Goal: Task Accomplishment & Management: Use online tool/utility

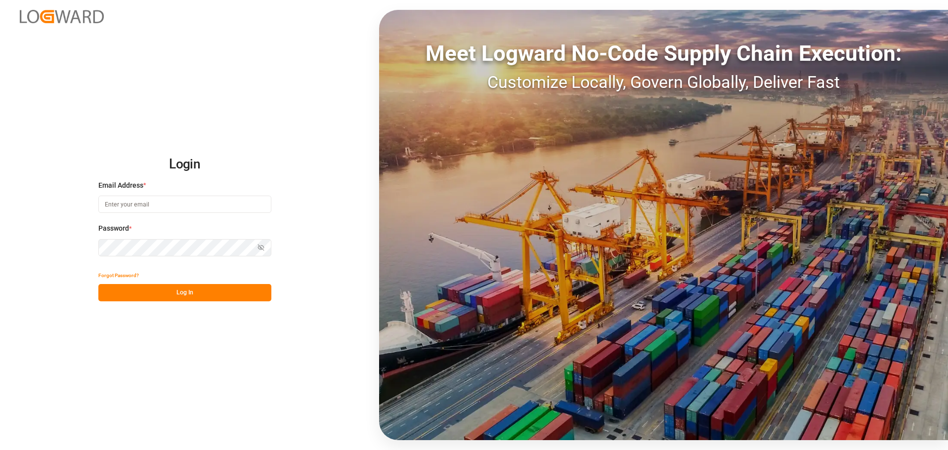
type input "[EMAIL_ADDRESS][DOMAIN_NAME]"
click at [218, 288] on button "Log In" at bounding box center [184, 292] width 173 height 17
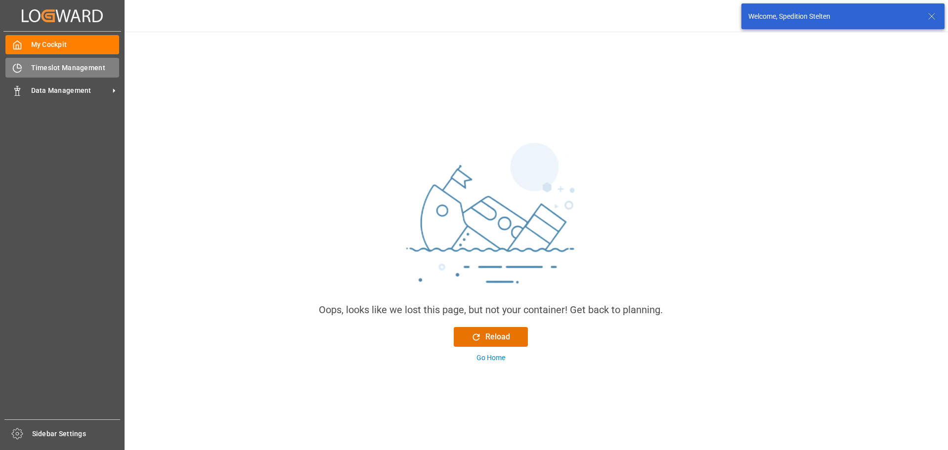
click at [32, 62] on div "Timeslot Management Timeslot Management" at bounding box center [62, 67] width 114 height 19
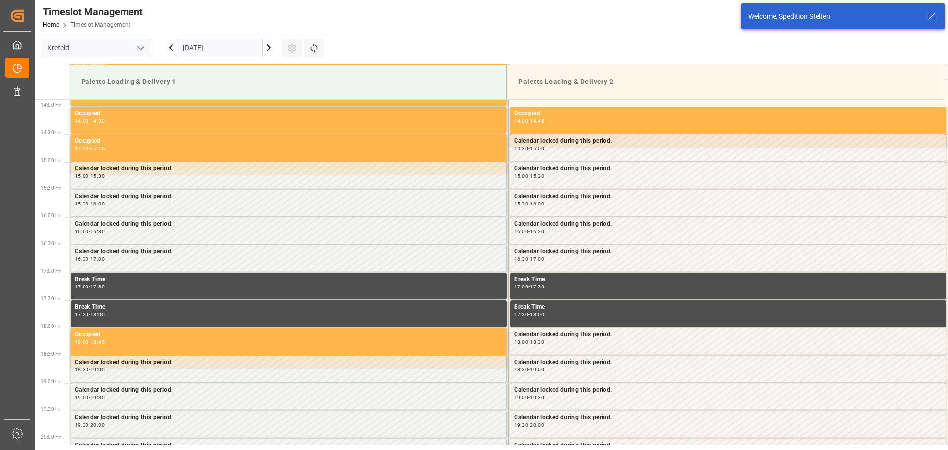
scroll to position [769, 0]
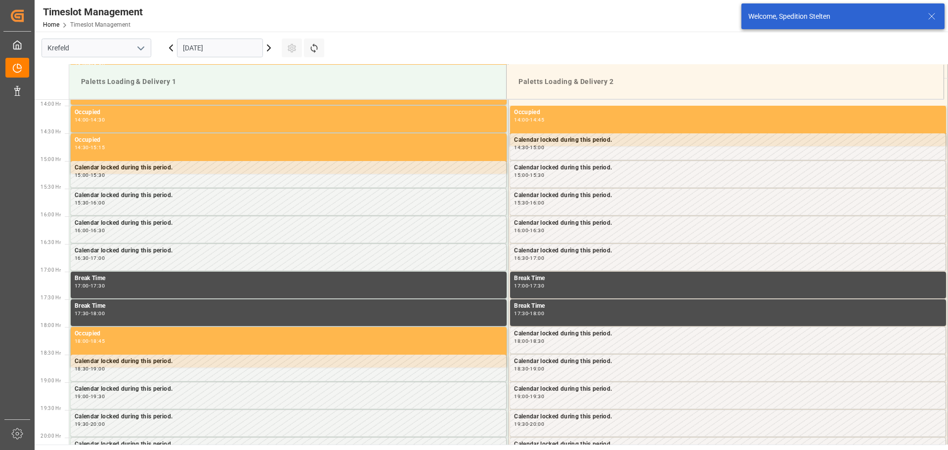
click at [268, 48] on icon at bounding box center [269, 48] width 12 height 12
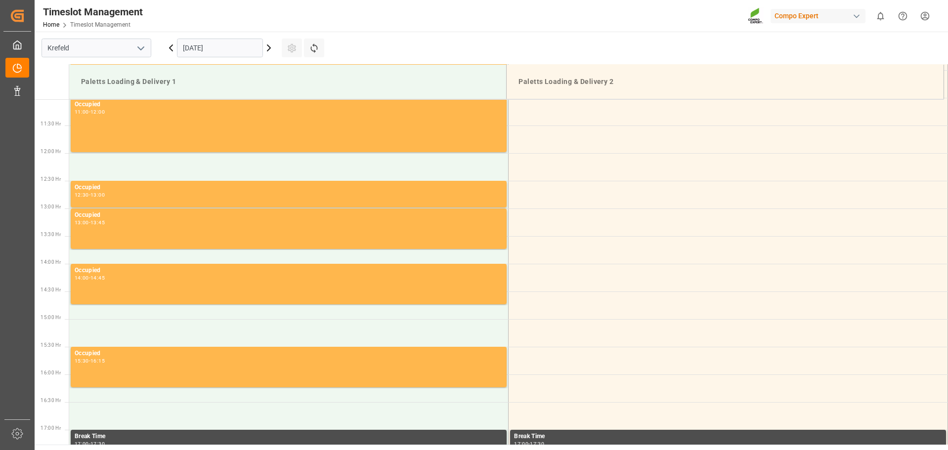
scroll to position [489, 0]
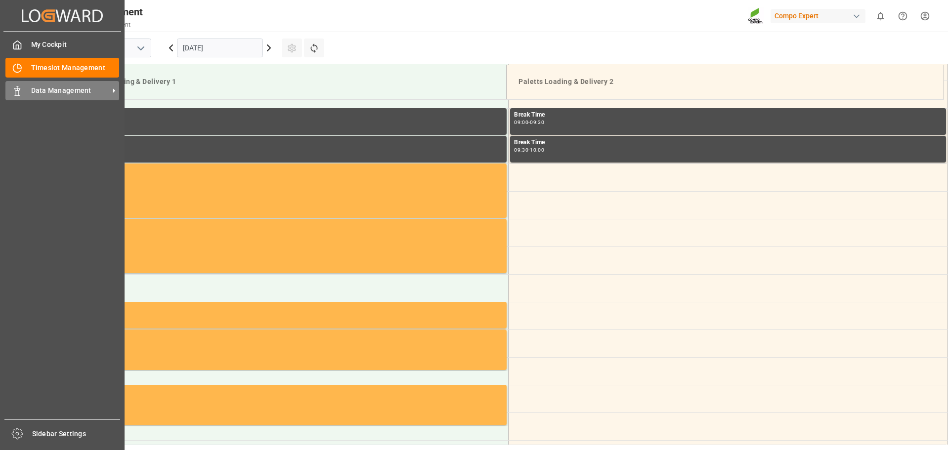
click at [32, 89] on span "Data Management" at bounding box center [70, 91] width 78 height 10
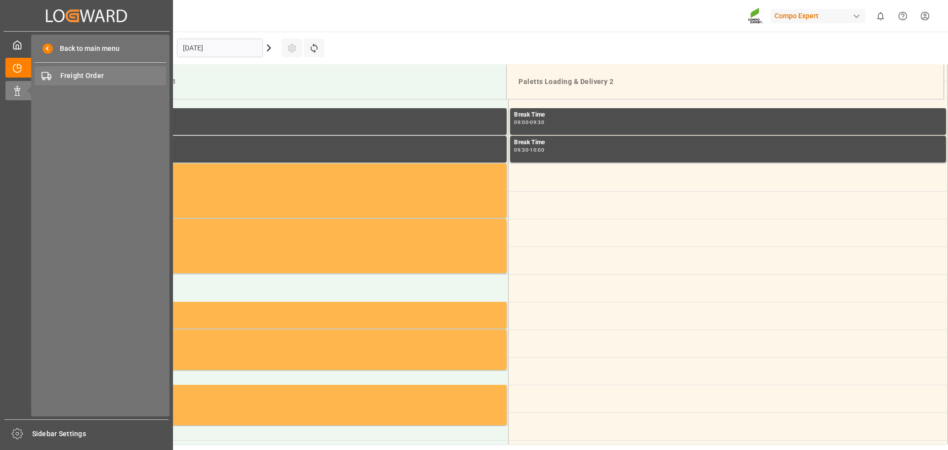
click at [86, 81] on span "Freight Order" at bounding box center [113, 76] width 106 height 10
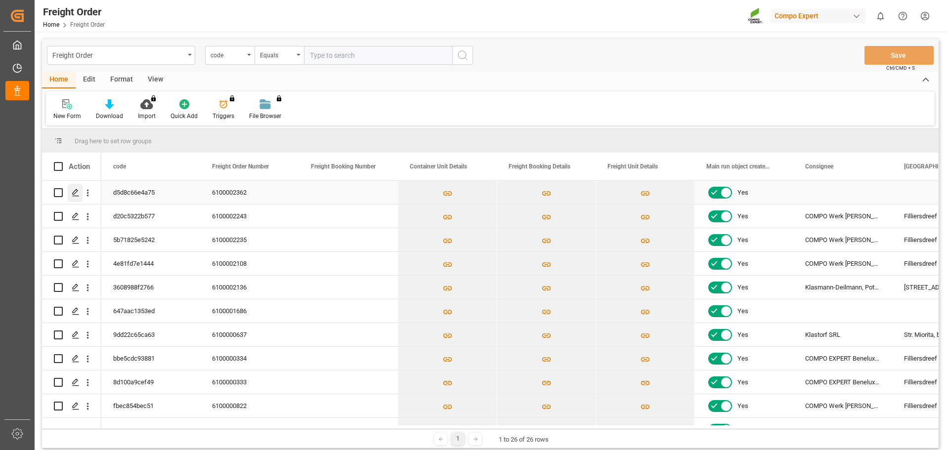
click at [73, 190] on icon "Press SPACE to select this row." at bounding box center [76, 193] width 8 height 8
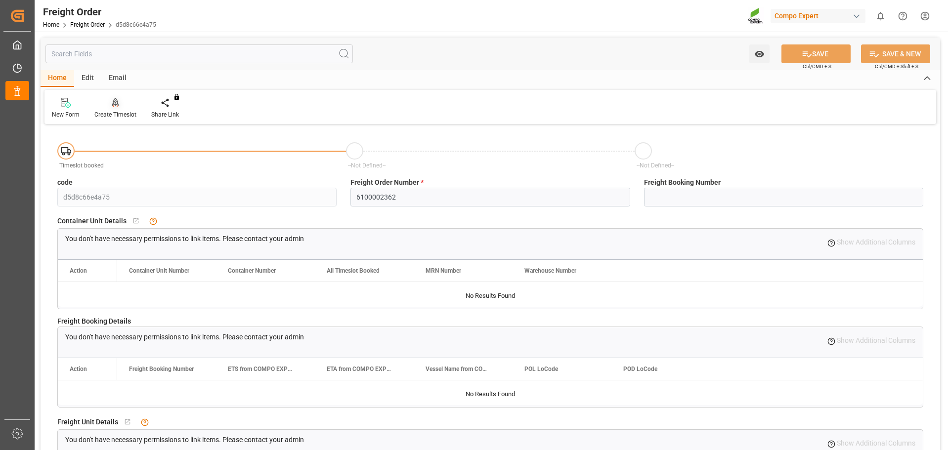
click at [116, 113] on div "Create Timeslot" at bounding box center [115, 114] width 42 height 9
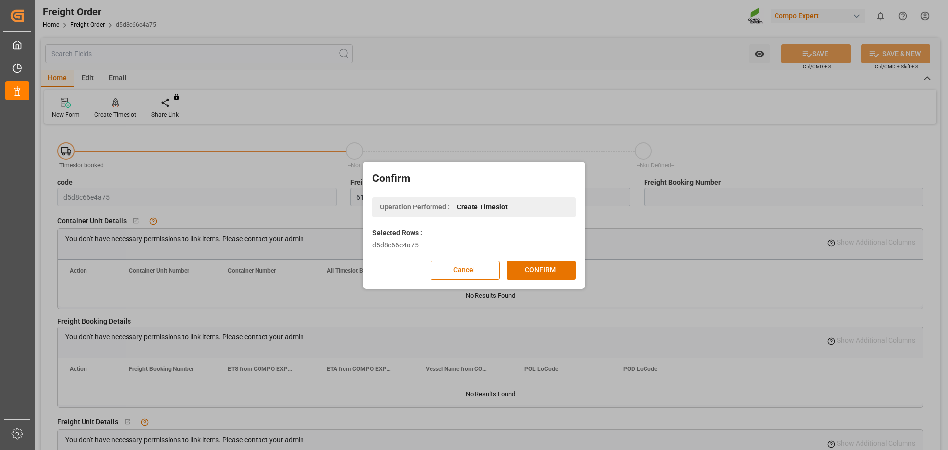
click at [551, 260] on div "Confirm Operation Performed : Create Timeslot Selected Rows : d5d8c66e4a75 Canc…" at bounding box center [474, 225] width 218 height 123
click at [551, 267] on button "CONFIRM" at bounding box center [541, 270] width 69 height 19
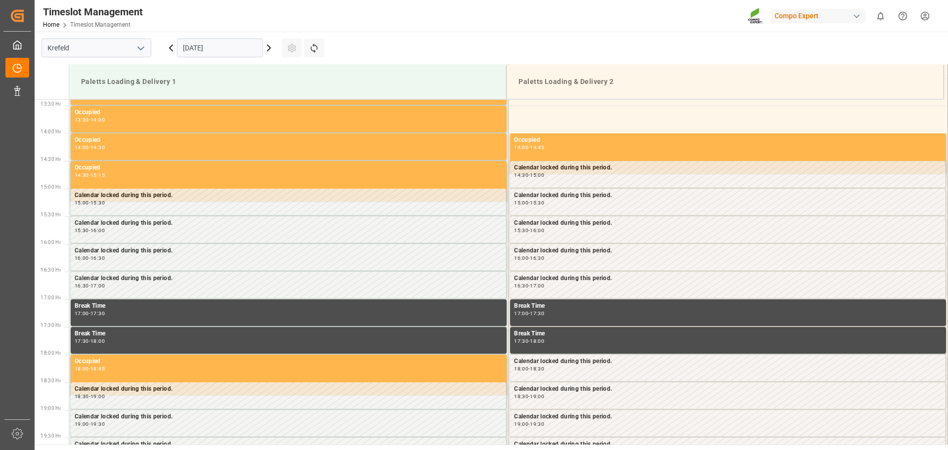
scroll to position [769, 0]
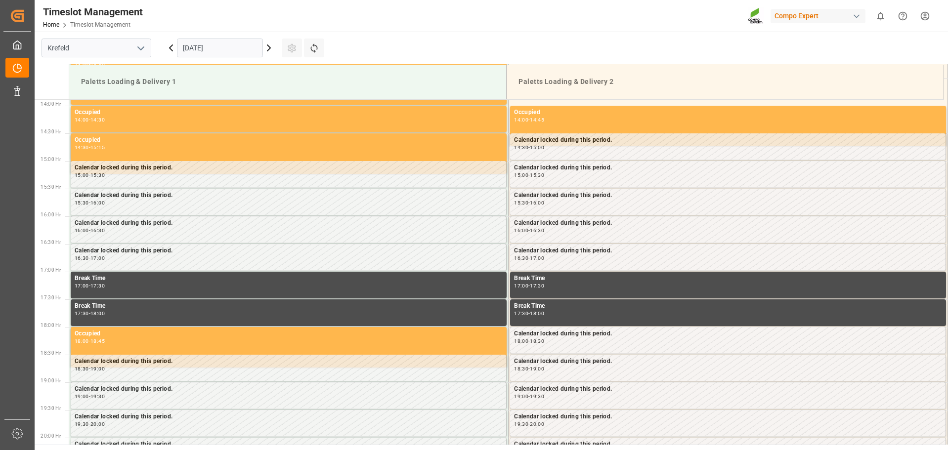
click at [271, 48] on icon at bounding box center [269, 48] width 12 height 12
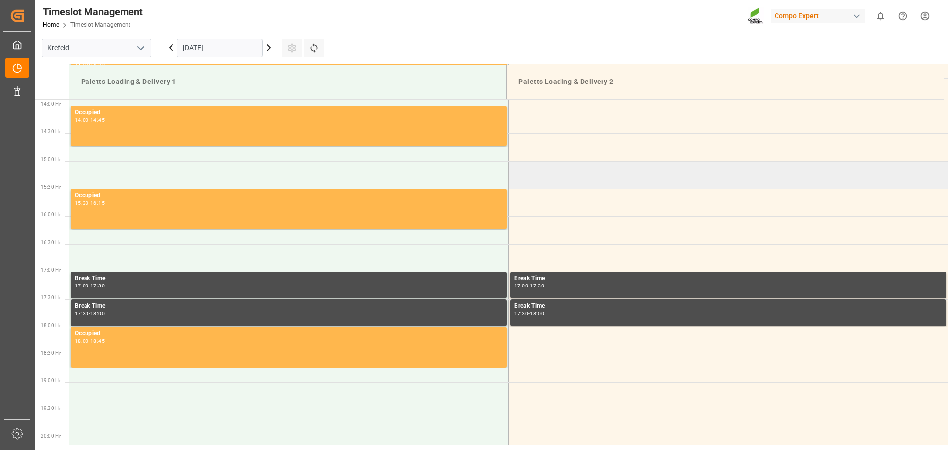
click at [545, 178] on td at bounding box center [729, 175] width 440 height 28
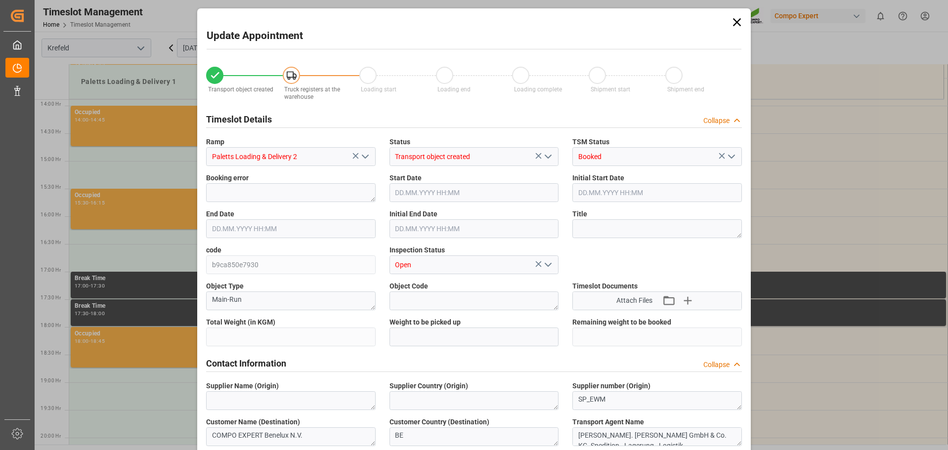
type input "46418.44"
type input "0"
type input "08.10.2025 15:00"
type input "08.10.2025 15:30"
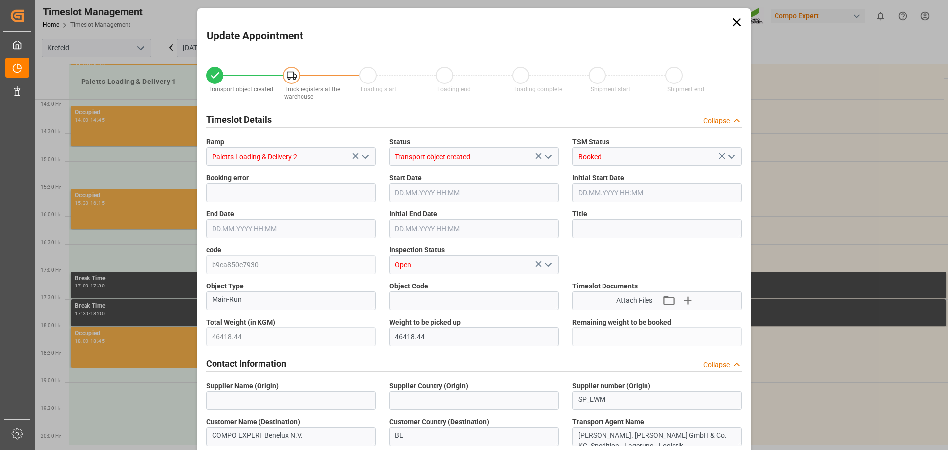
type input "07.10.2025 08:24"
type input "07.10.2025 13:20"
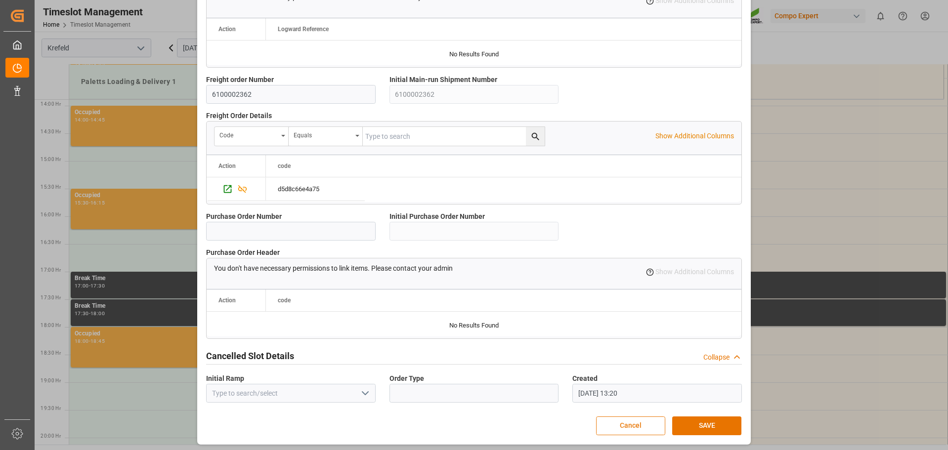
scroll to position [851, 0]
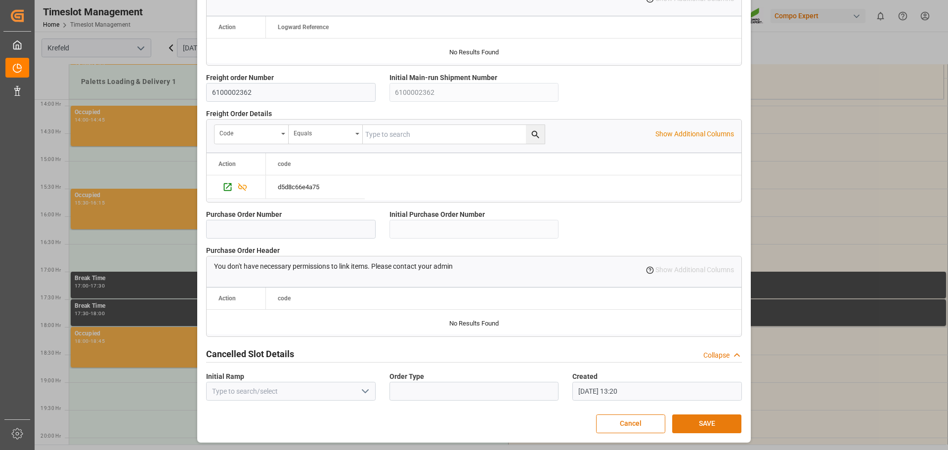
click at [700, 426] on button "SAVE" at bounding box center [706, 424] width 69 height 19
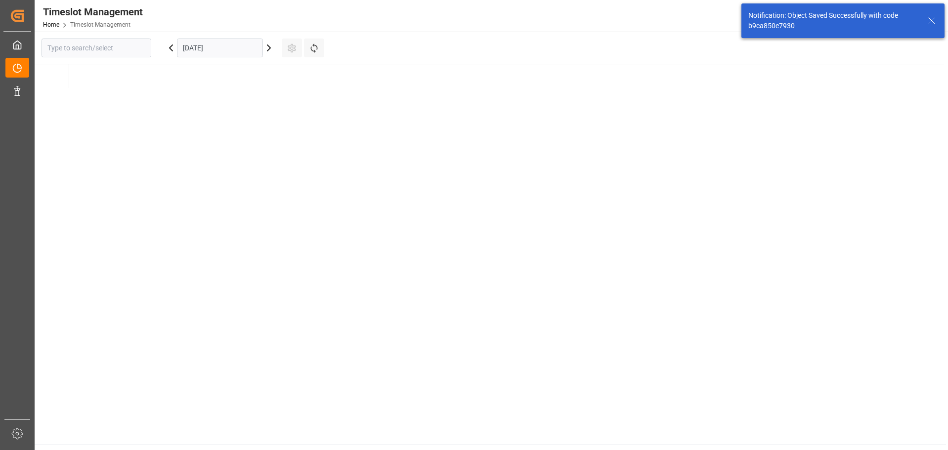
type input "Krefeld"
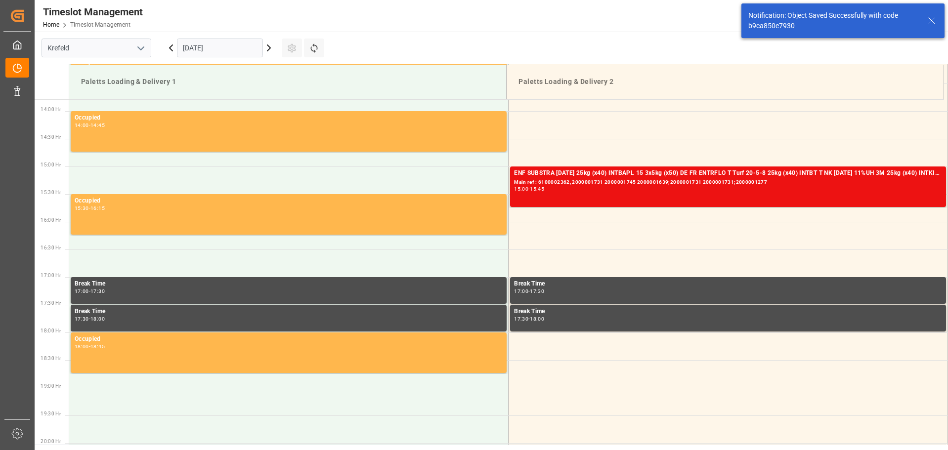
scroll to position [769, 0]
